Goal: Find specific page/section

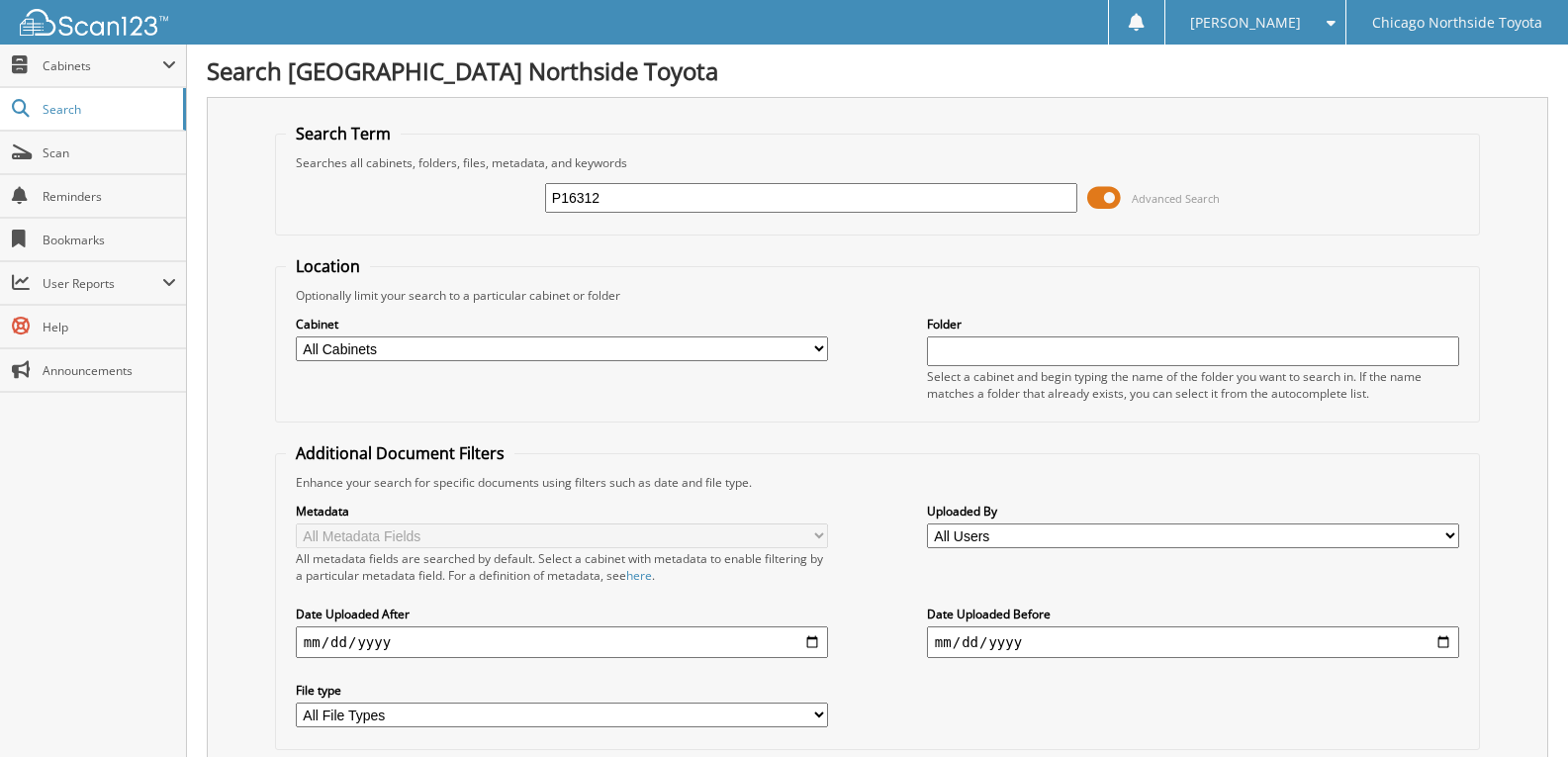
type input "P16312"
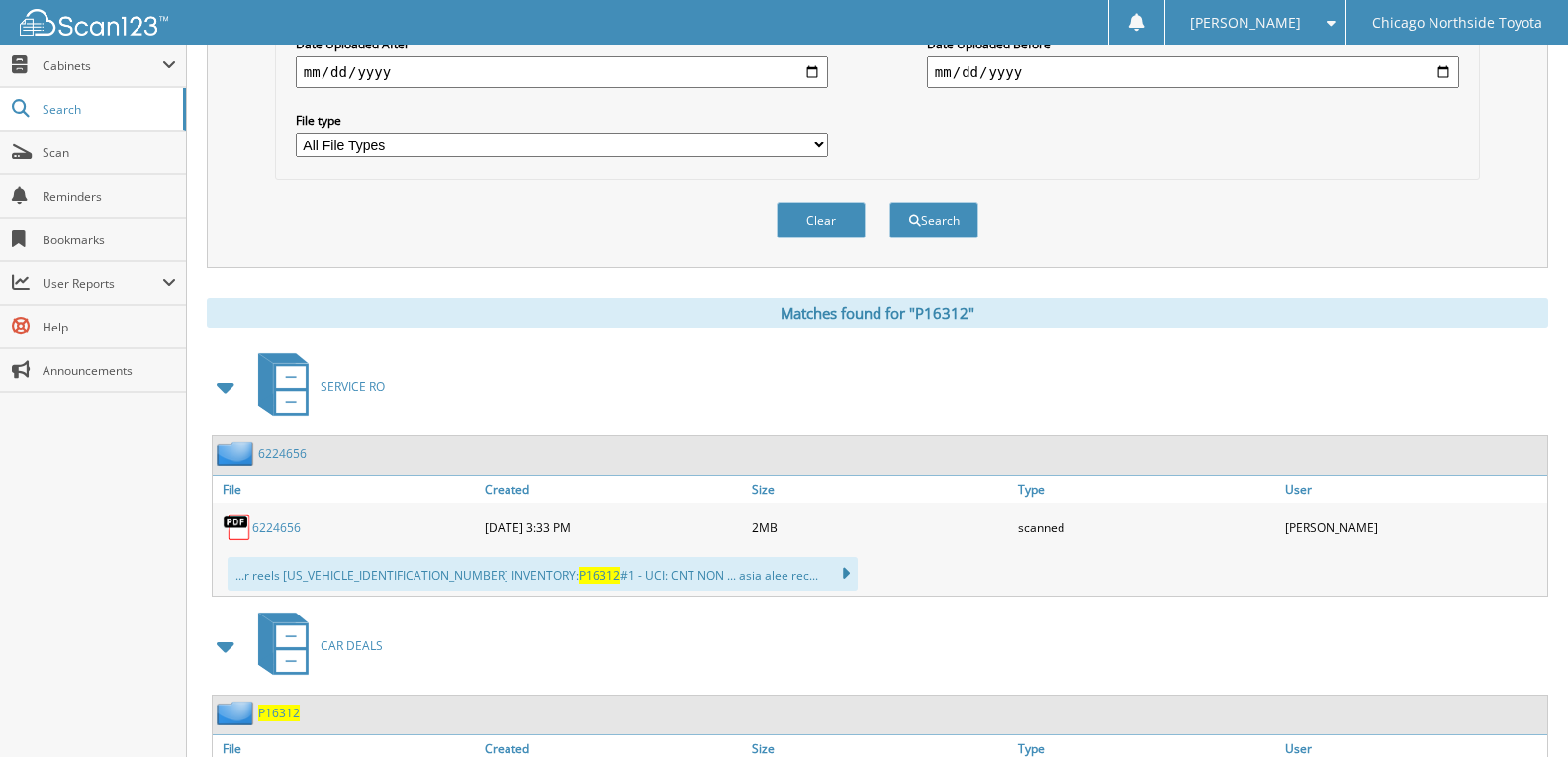
scroll to position [388, 0]
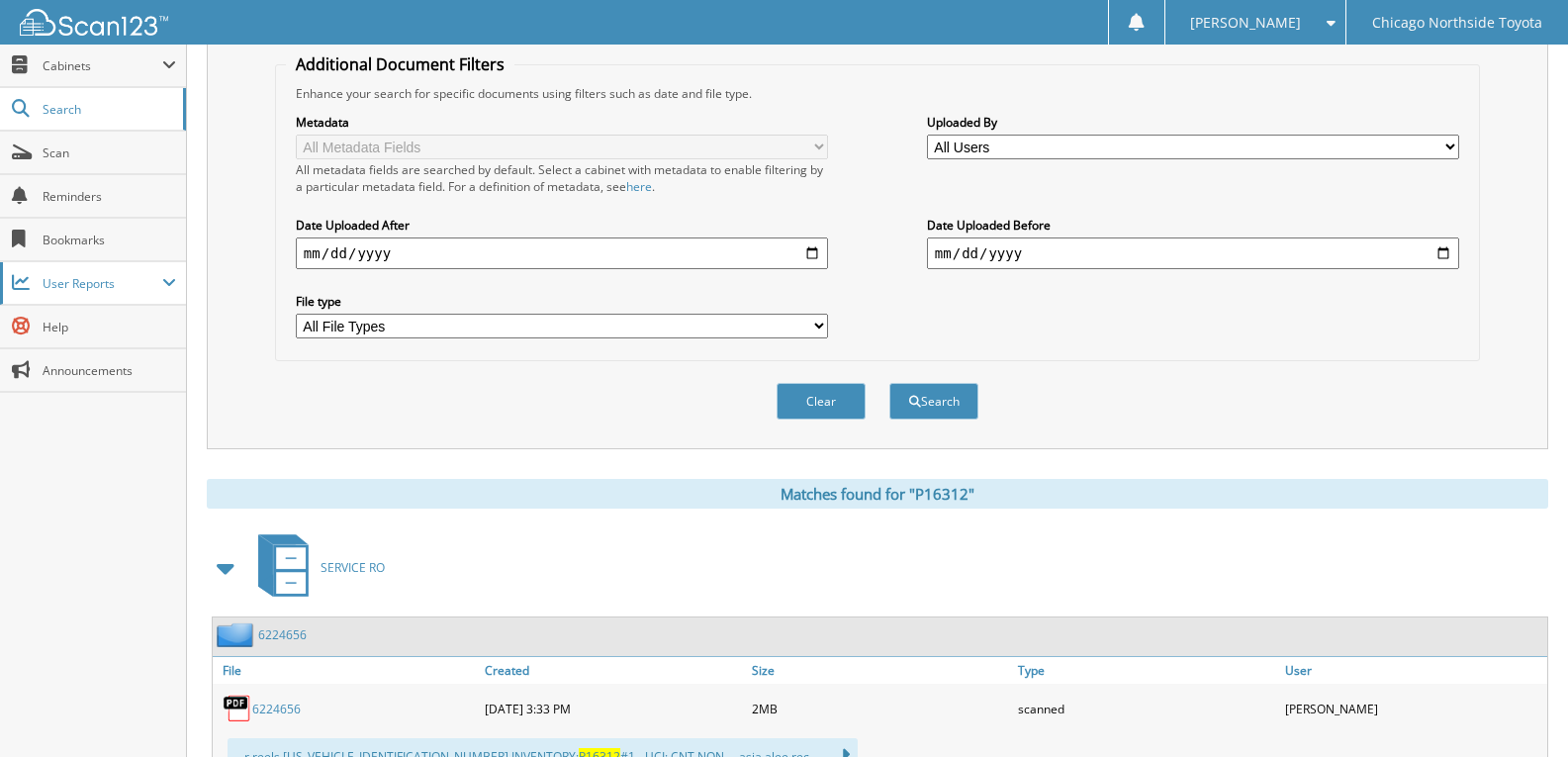
click at [127, 282] on span "User Reports" at bounding box center [103, 283] width 120 height 17
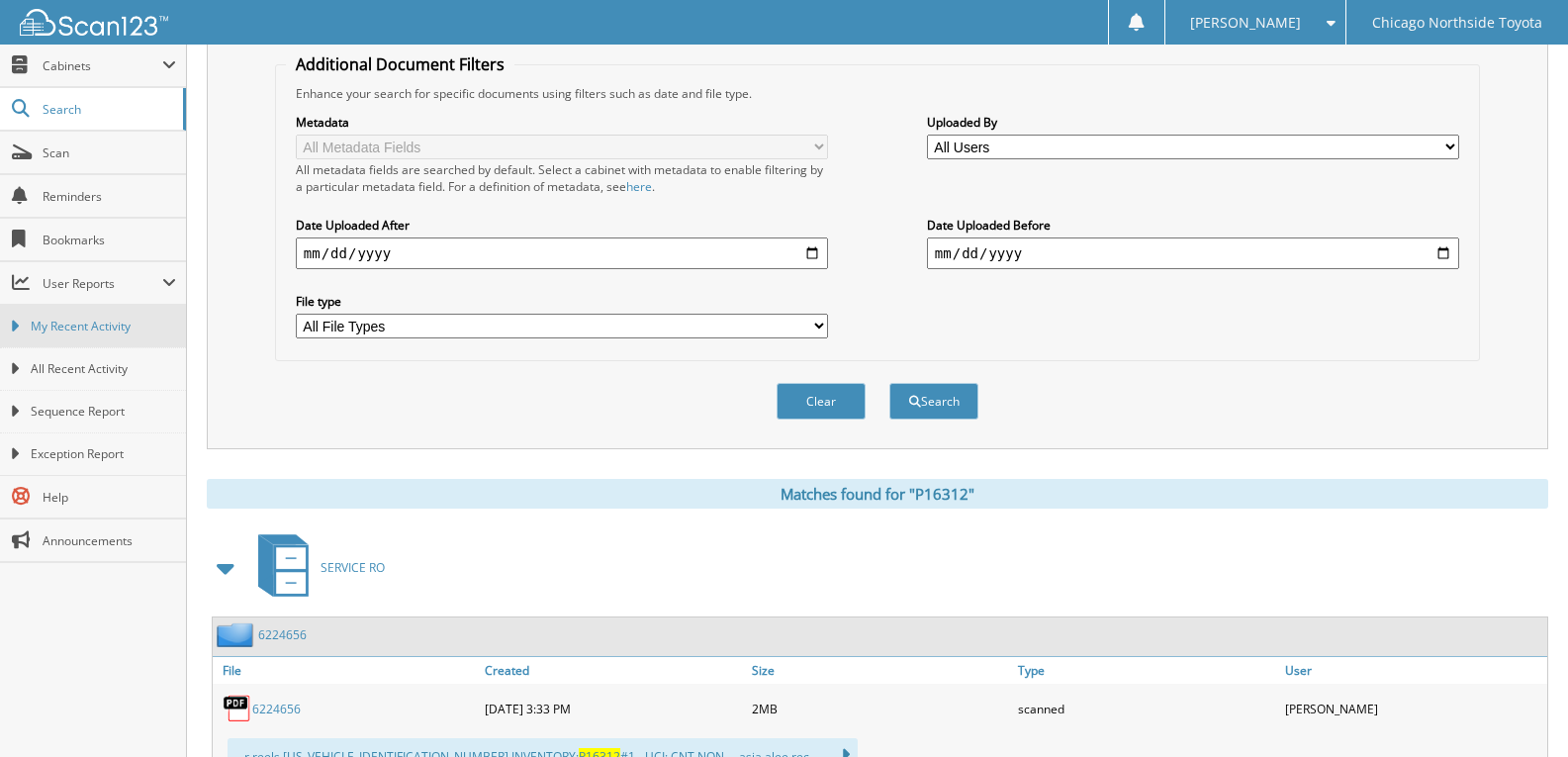
click at [138, 330] on span "My Recent Activity" at bounding box center [104, 327] width 145 height 18
